Goal: Find specific page/section: Find specific page/section

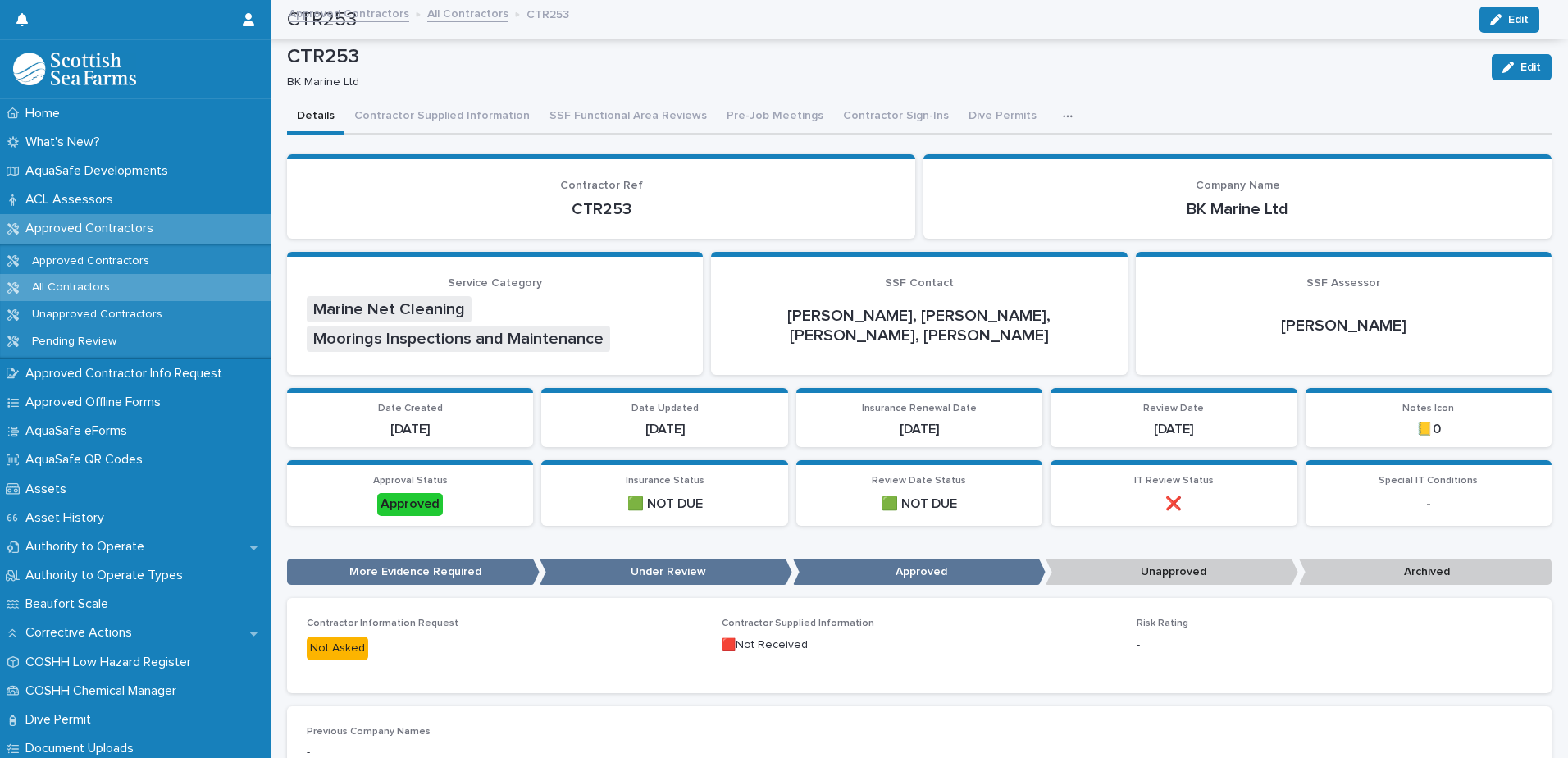
scroll to position [1065, 0]
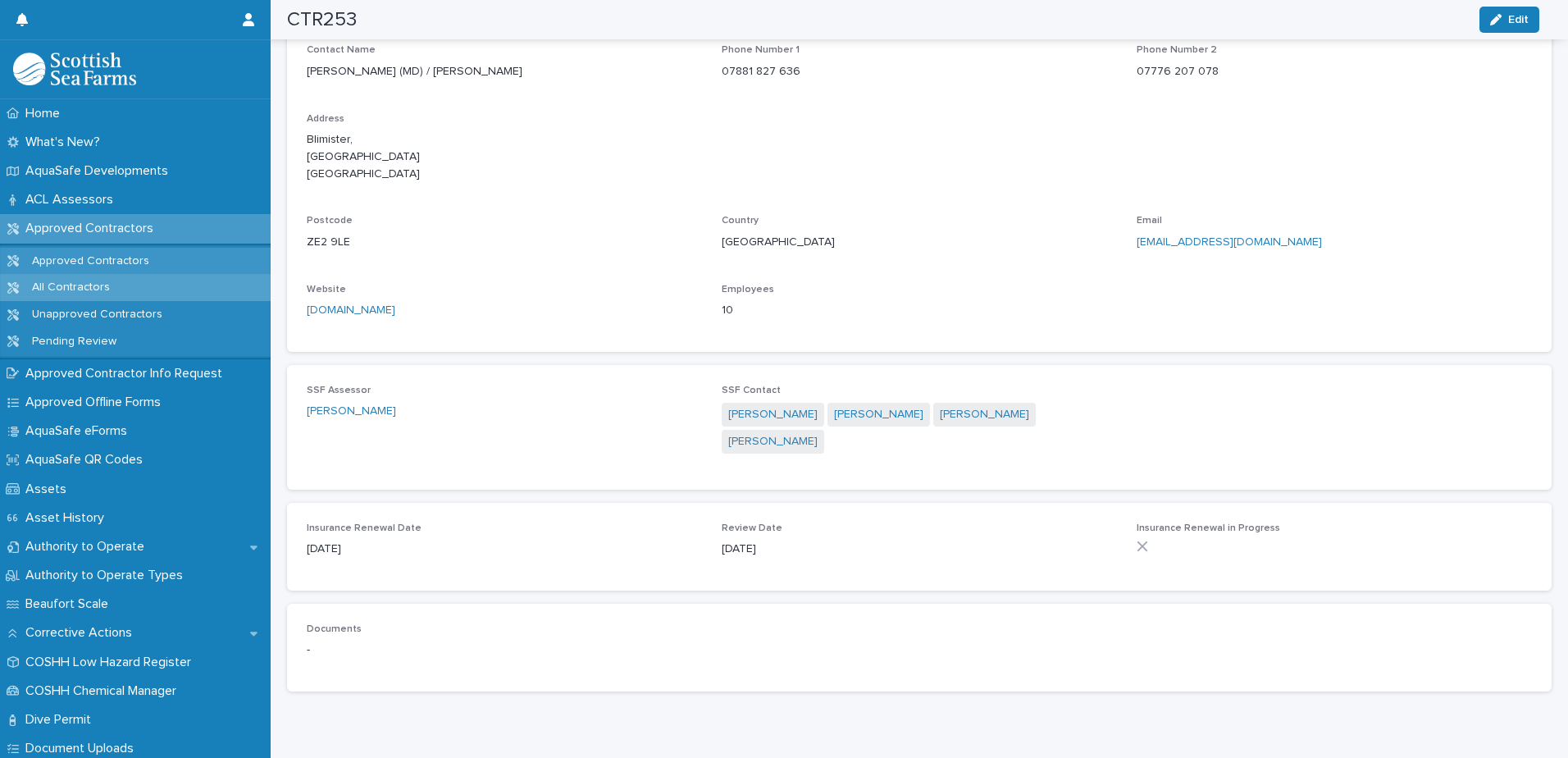
click at [88, 267] on p "Approved Contractors" at bounding box center [91, 261] width 144 height 14
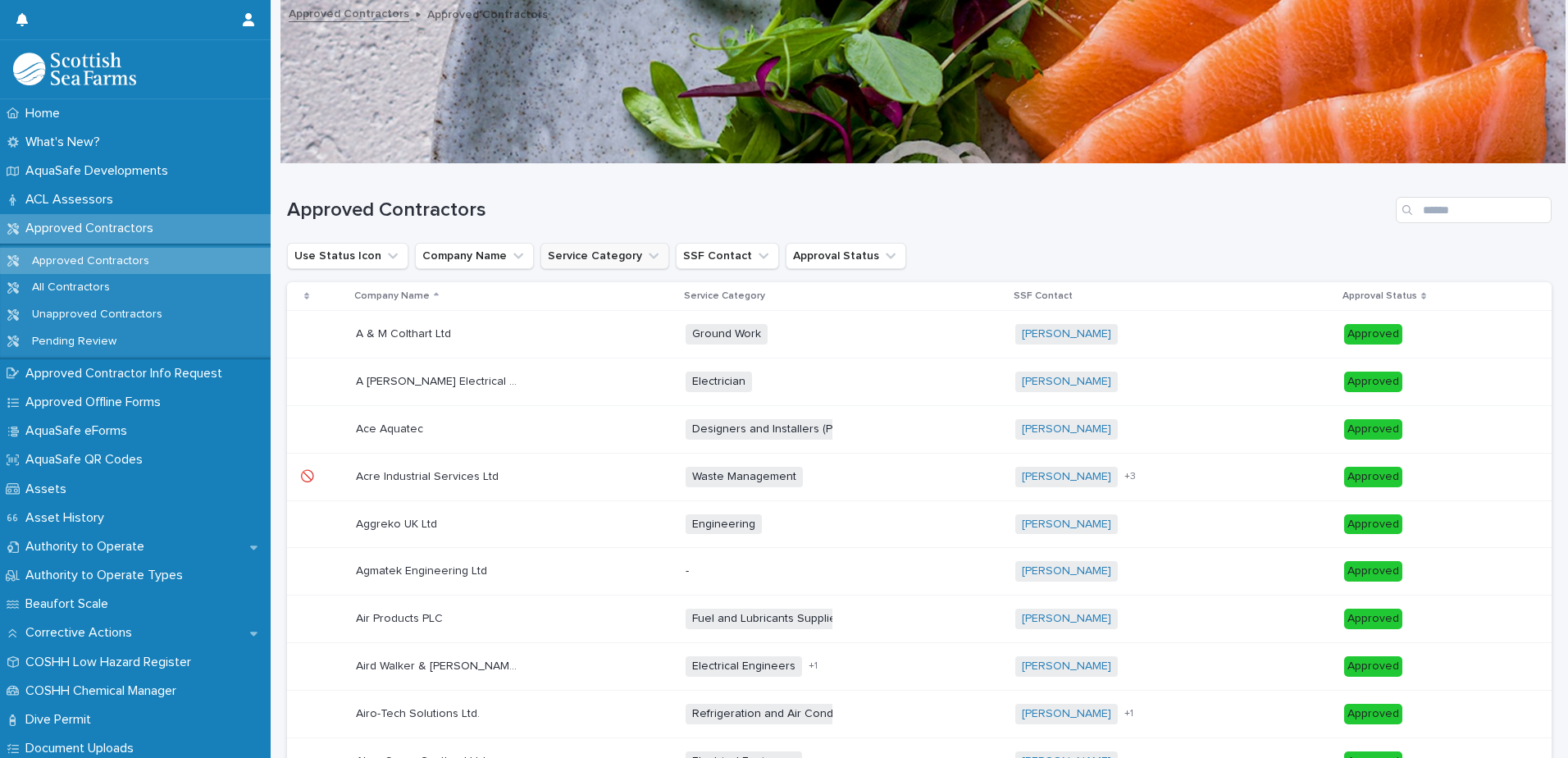
click at [646, 263] on icon "Service Category" at bounding box center [653, 256] width 17 height 17
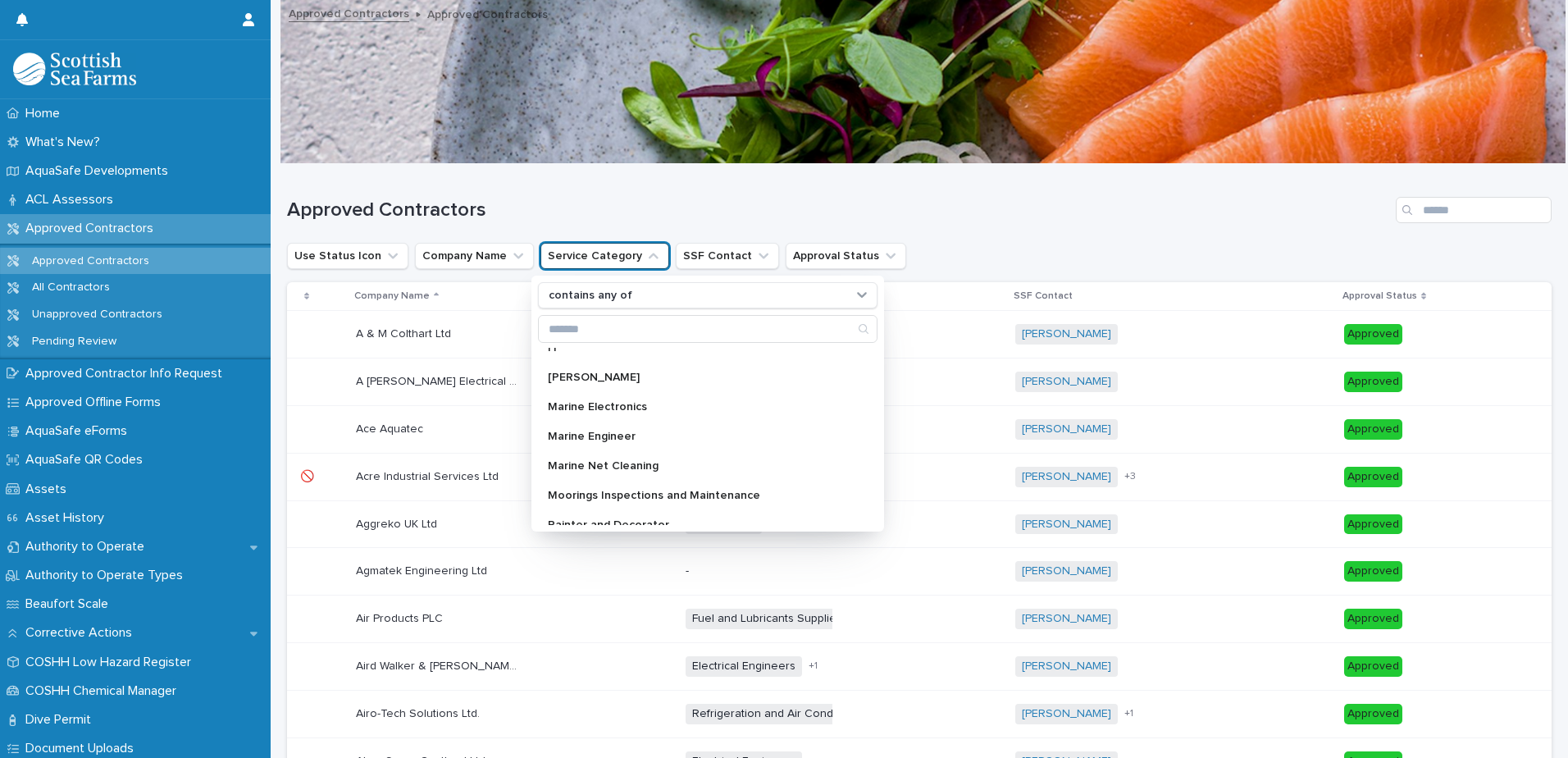
scroll to position [492, 0]
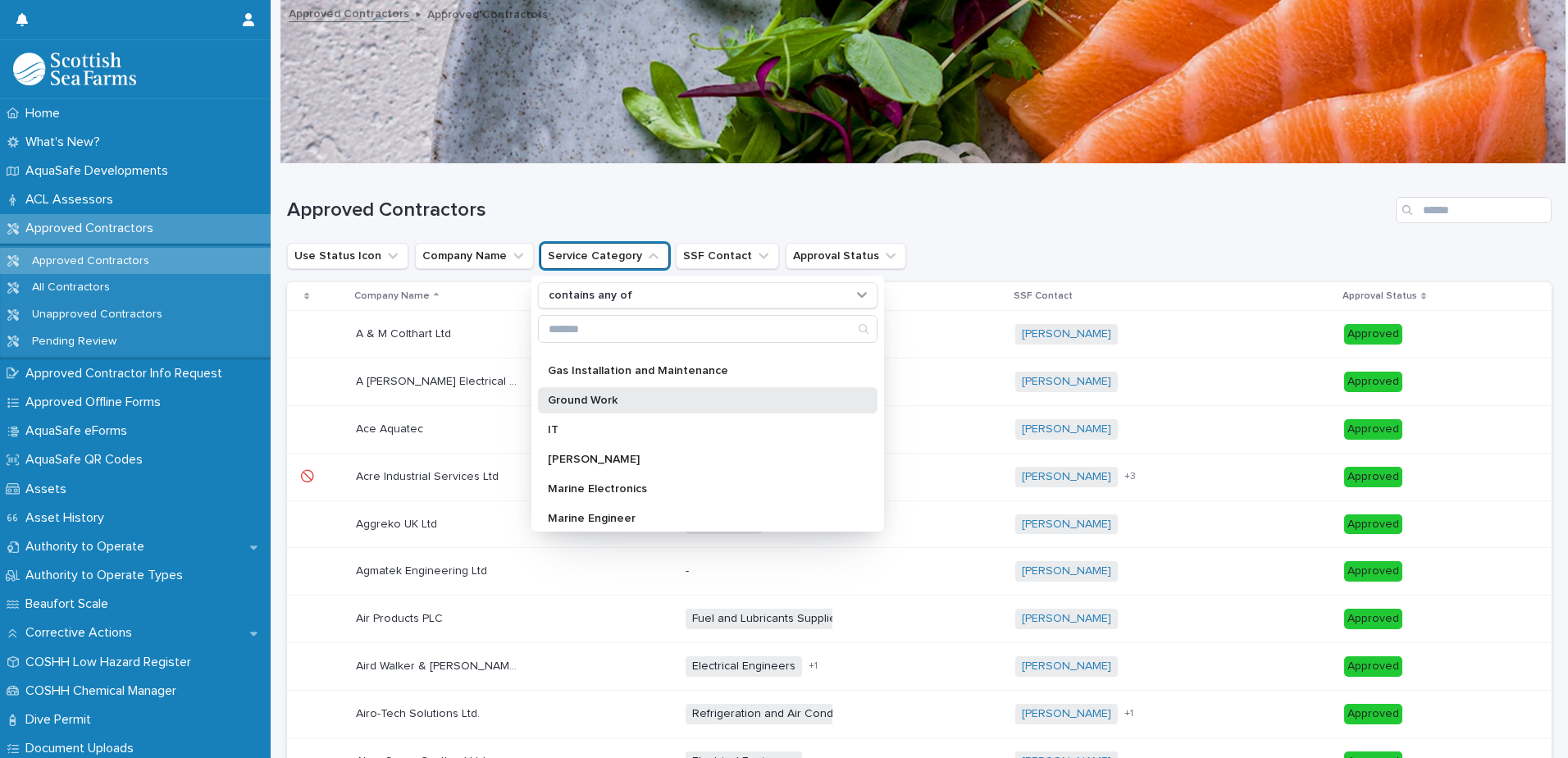
click at [693, 408] on div "Ground Work" at bounding box center [708, 400] width 340 height 26
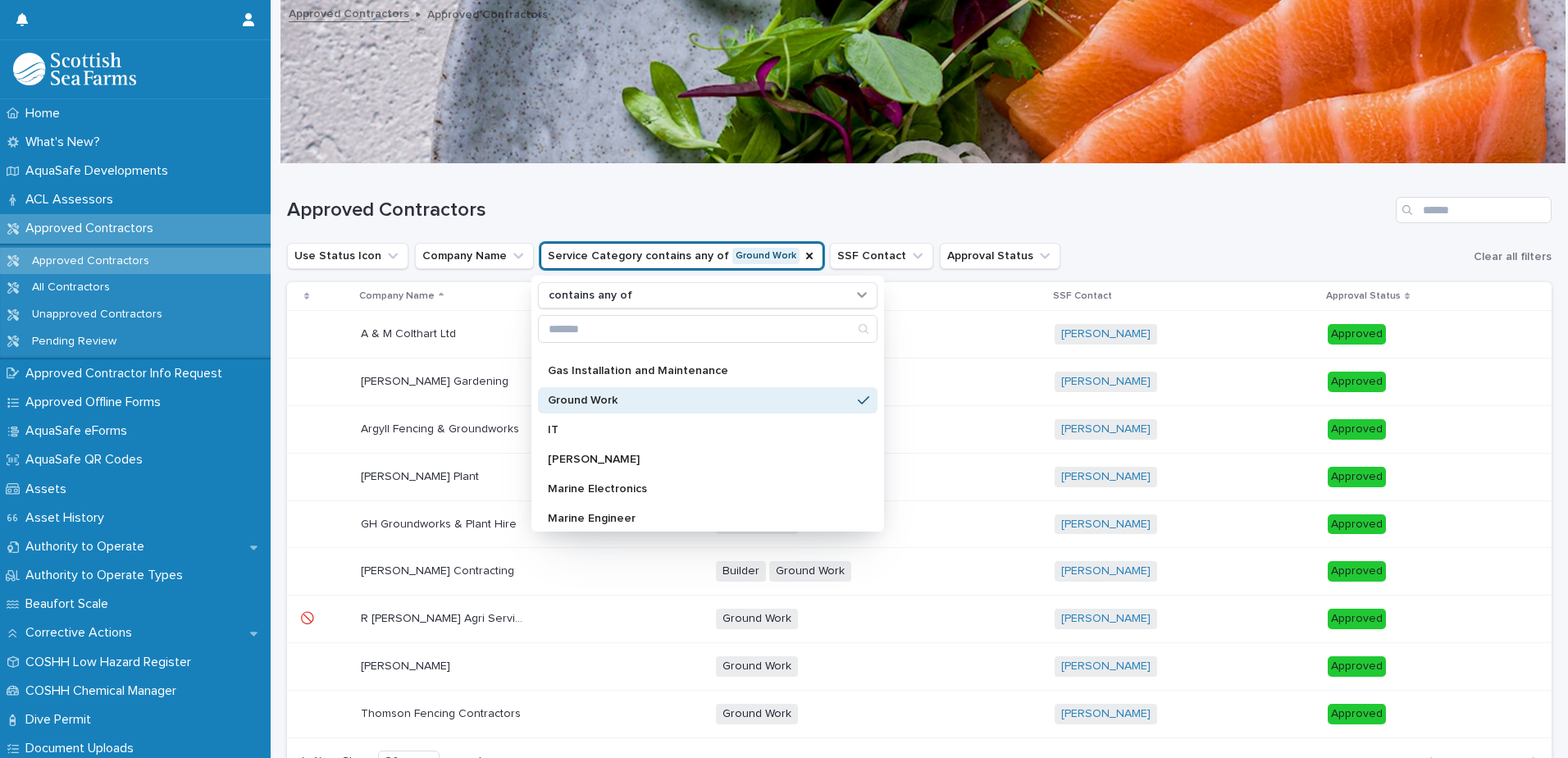
click at [785, 195] on div "Approved Contractors" at bounding box center [919, 203] width 1264 height 79
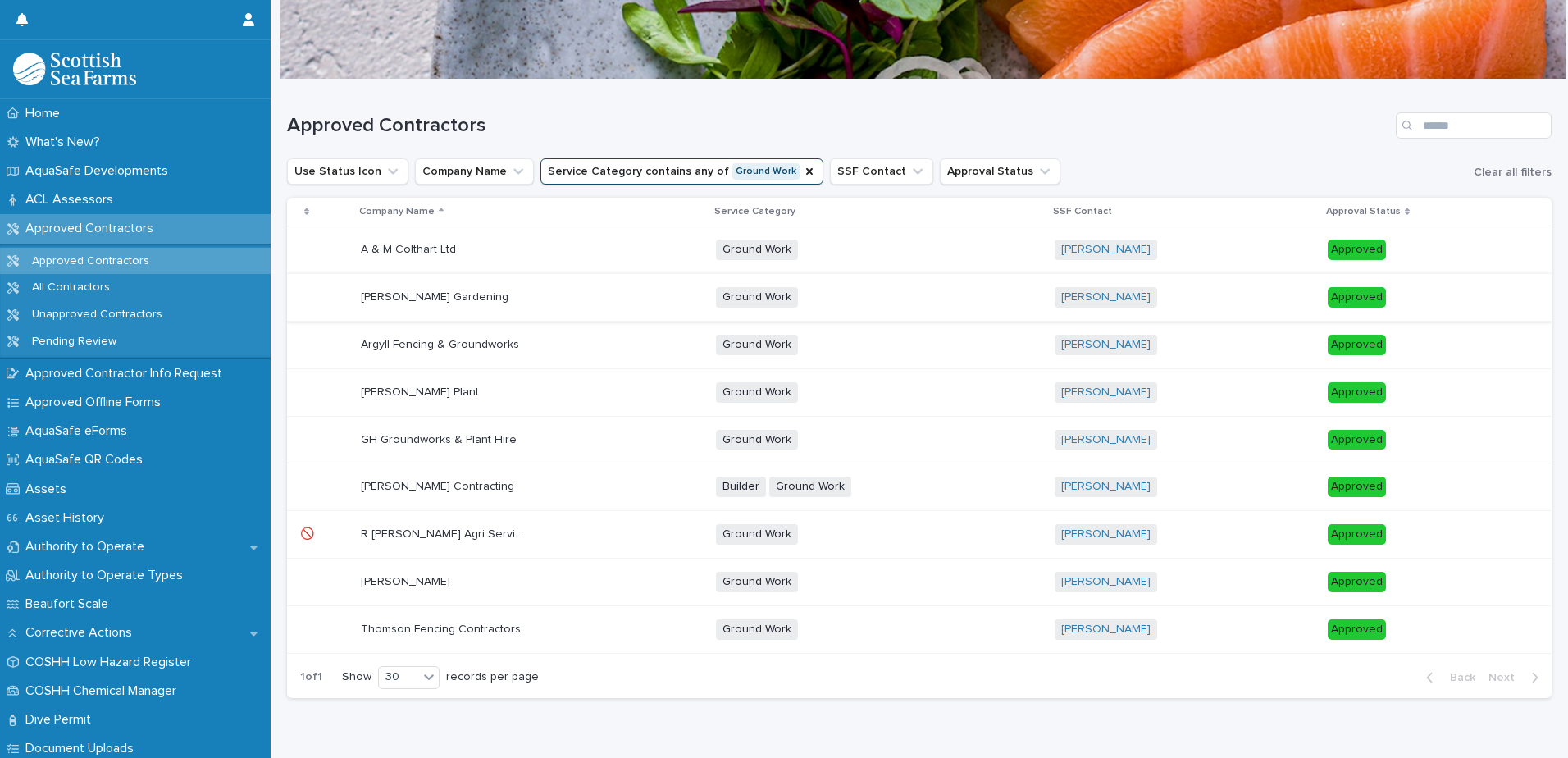
scroll to position [132, 0]
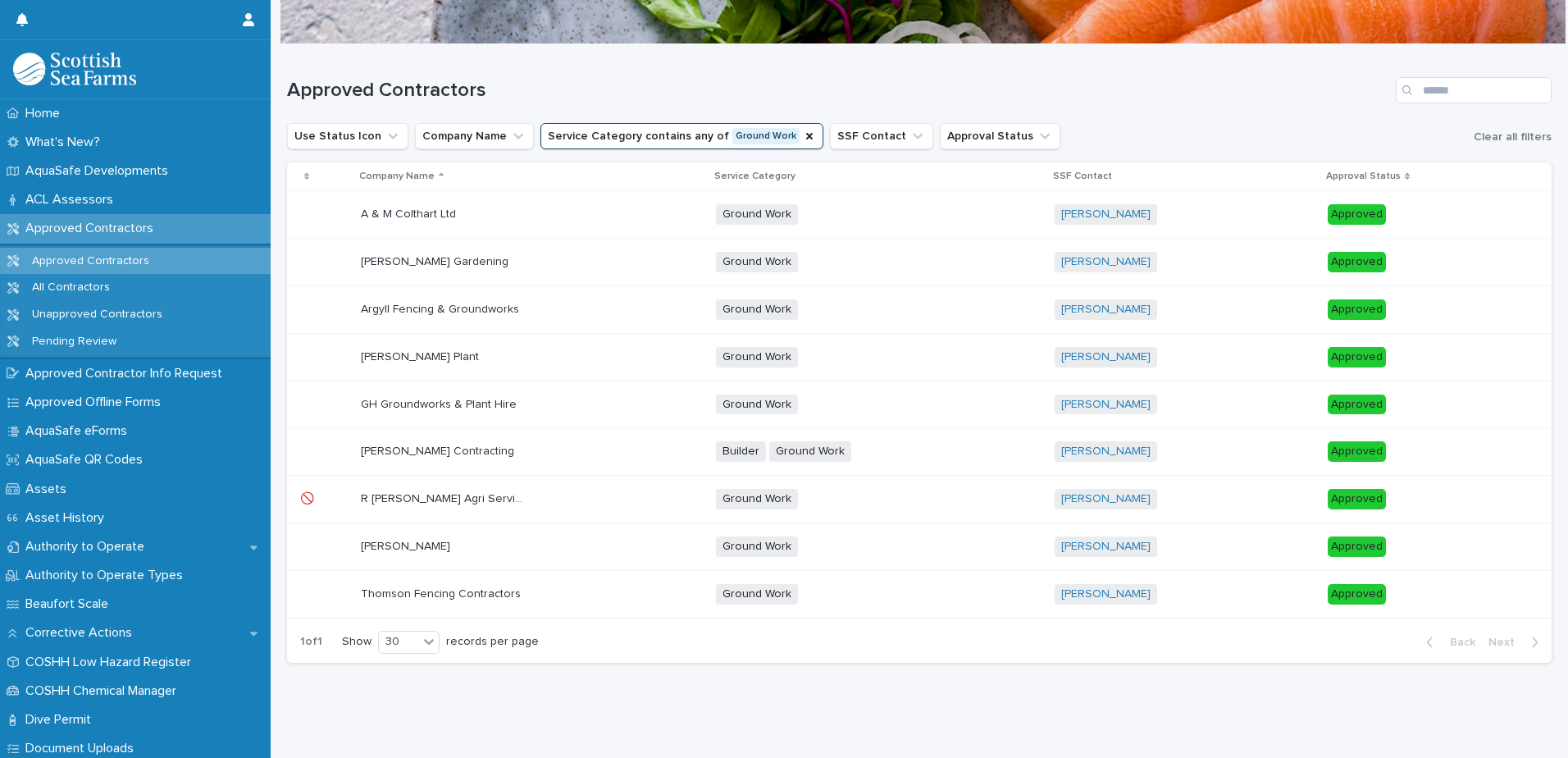
click at [554, 249] on div "[PERSON_NAME] Gardening [PERSON_NAME] Gardening" at bounding box center [532, 262] width 342 height 27
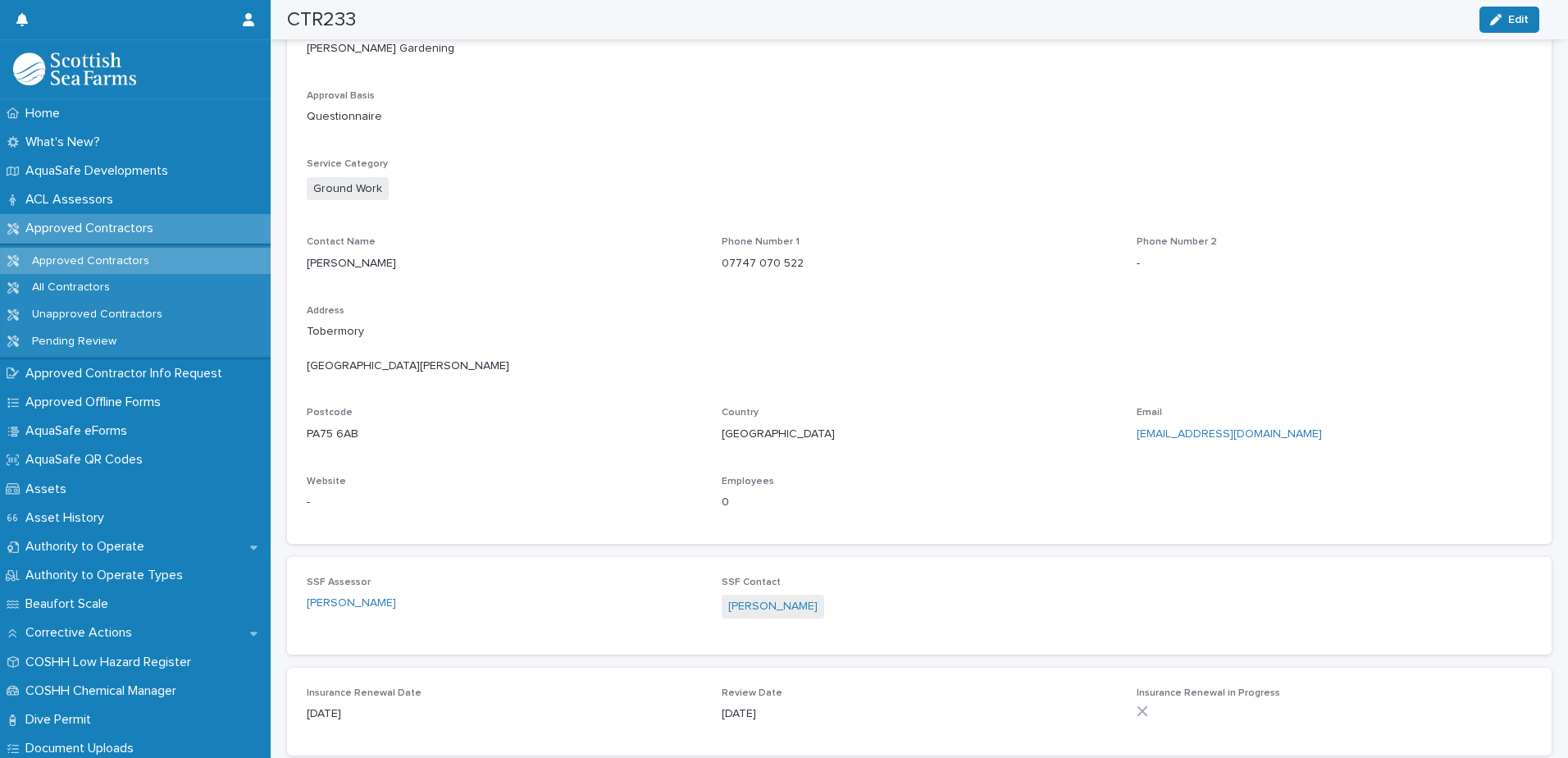
scroll to position [639, 0]
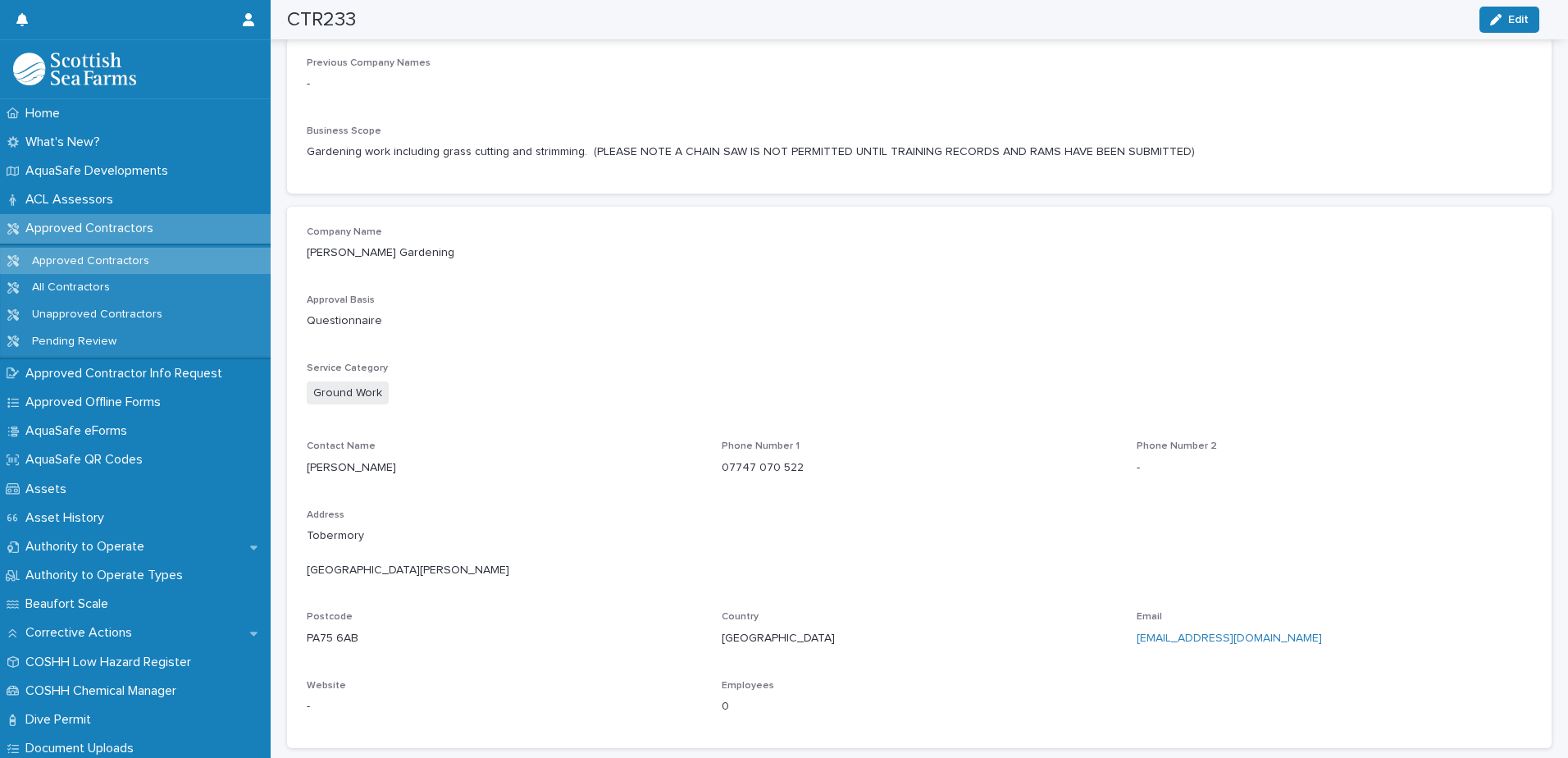
drag, startPoint x: 901, startPoint y: 646, endPoint x: 1254, endPoint y: 187, distance: 579.0
click at [1254, 187] on div "Previous Company Names - Business Scope Gardening work including grass cutting …" at bounding box center [919, 116] width 1264 height 156
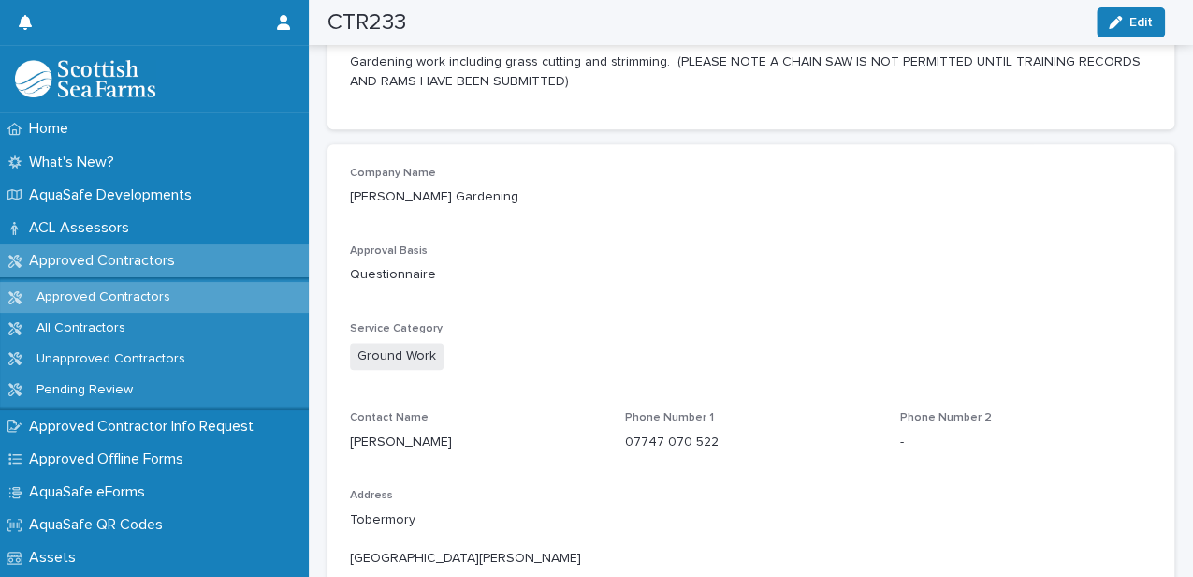
scroll to position [916, 0]
